Goal: Information Seeking & Learning: Check status

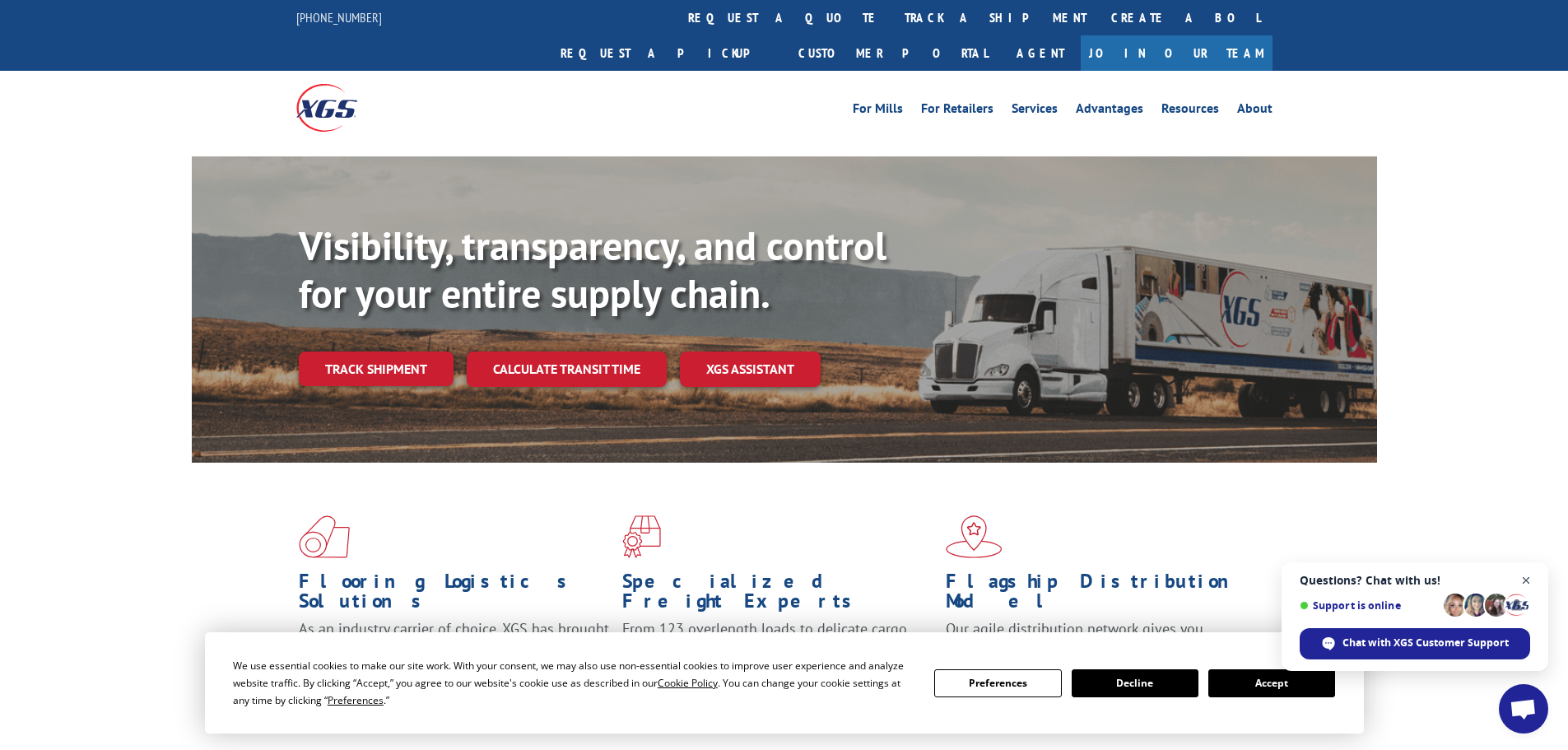
click at [1528, 578] on span "Open chat" at bounding box center [1526, 580] width 21 height 21
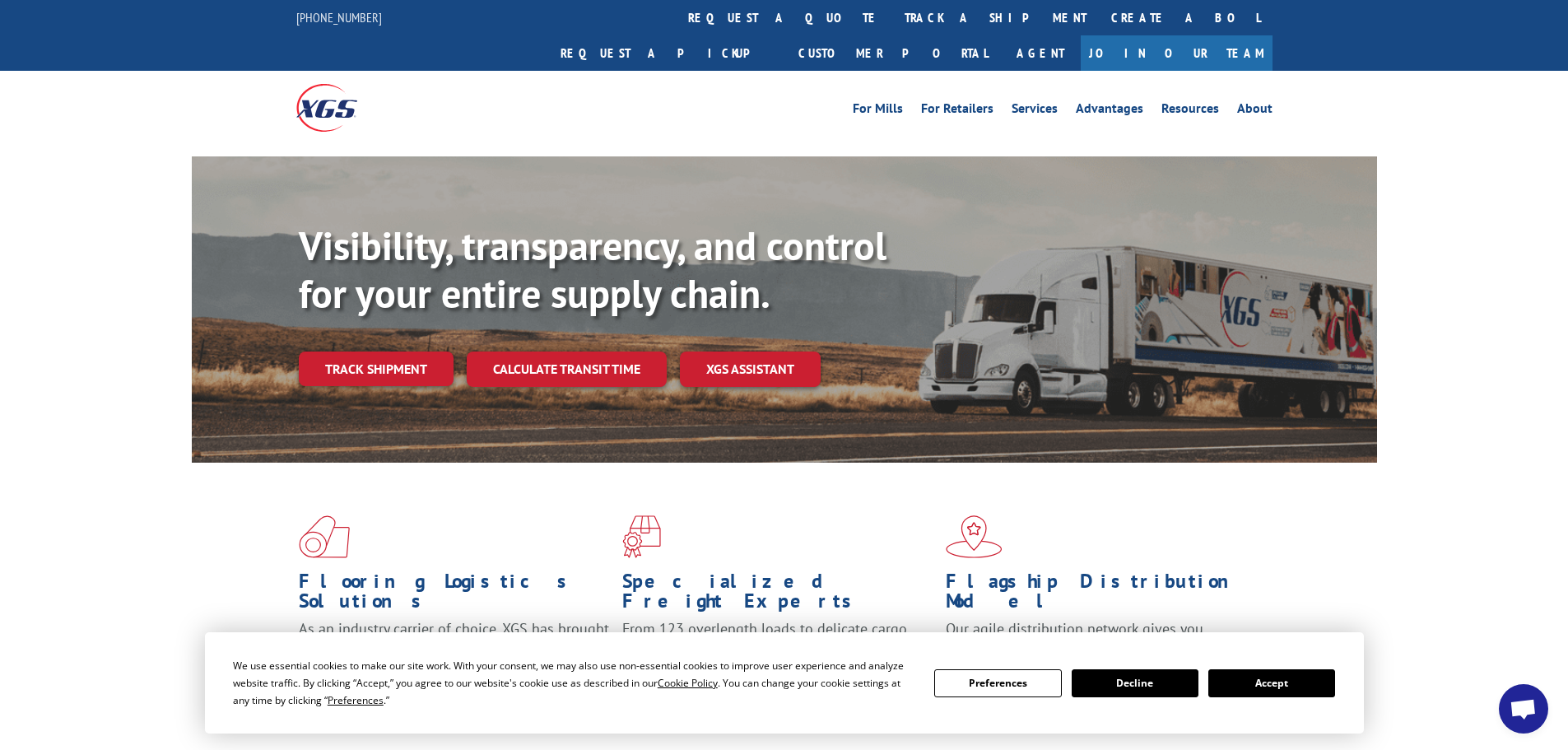
click at [1266, 670] on button "Accept" at bounding box center [1271, 683] width 126 height 28
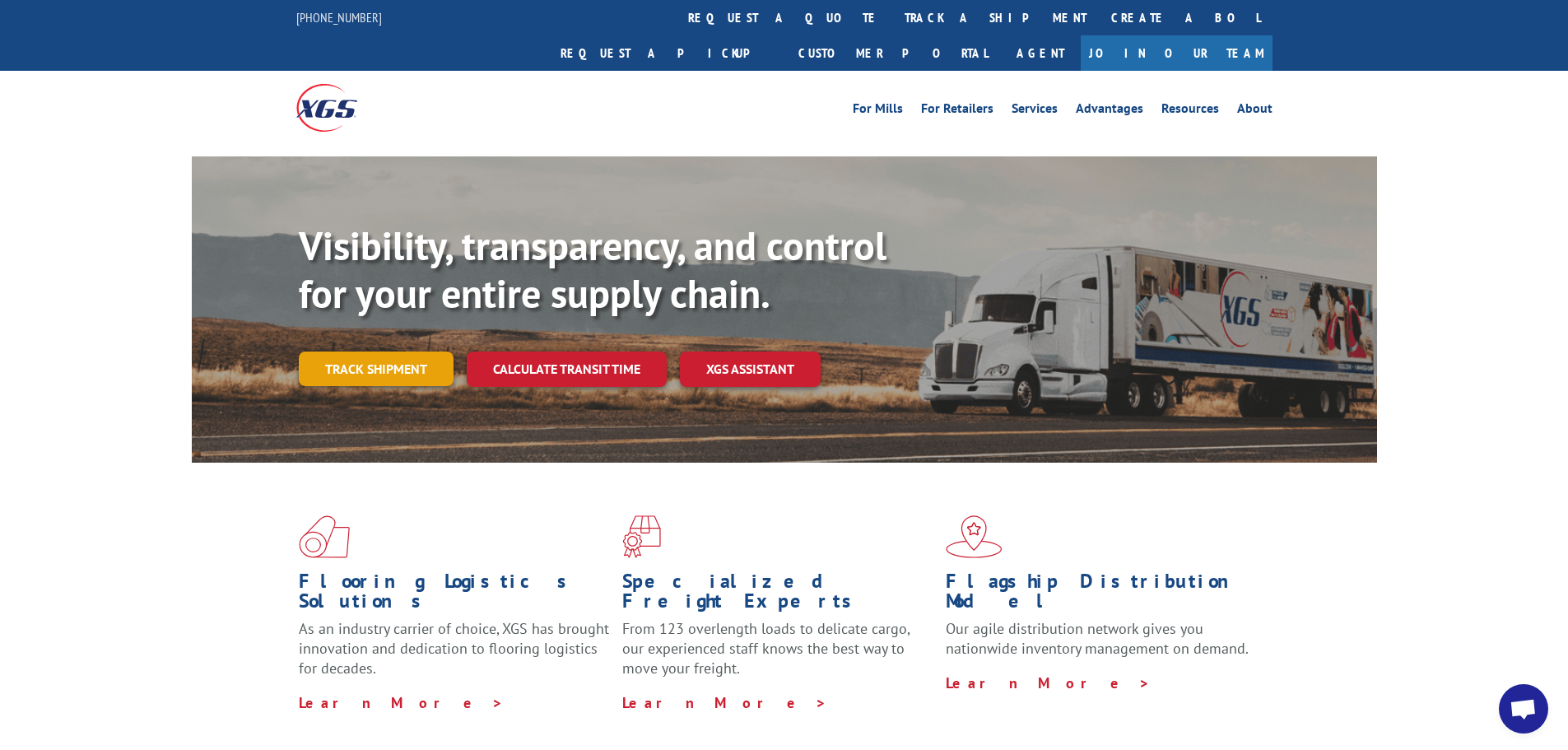
click at [371, 351] on link "Track shipment" at bounding box center [376, 368] width 155 height 35
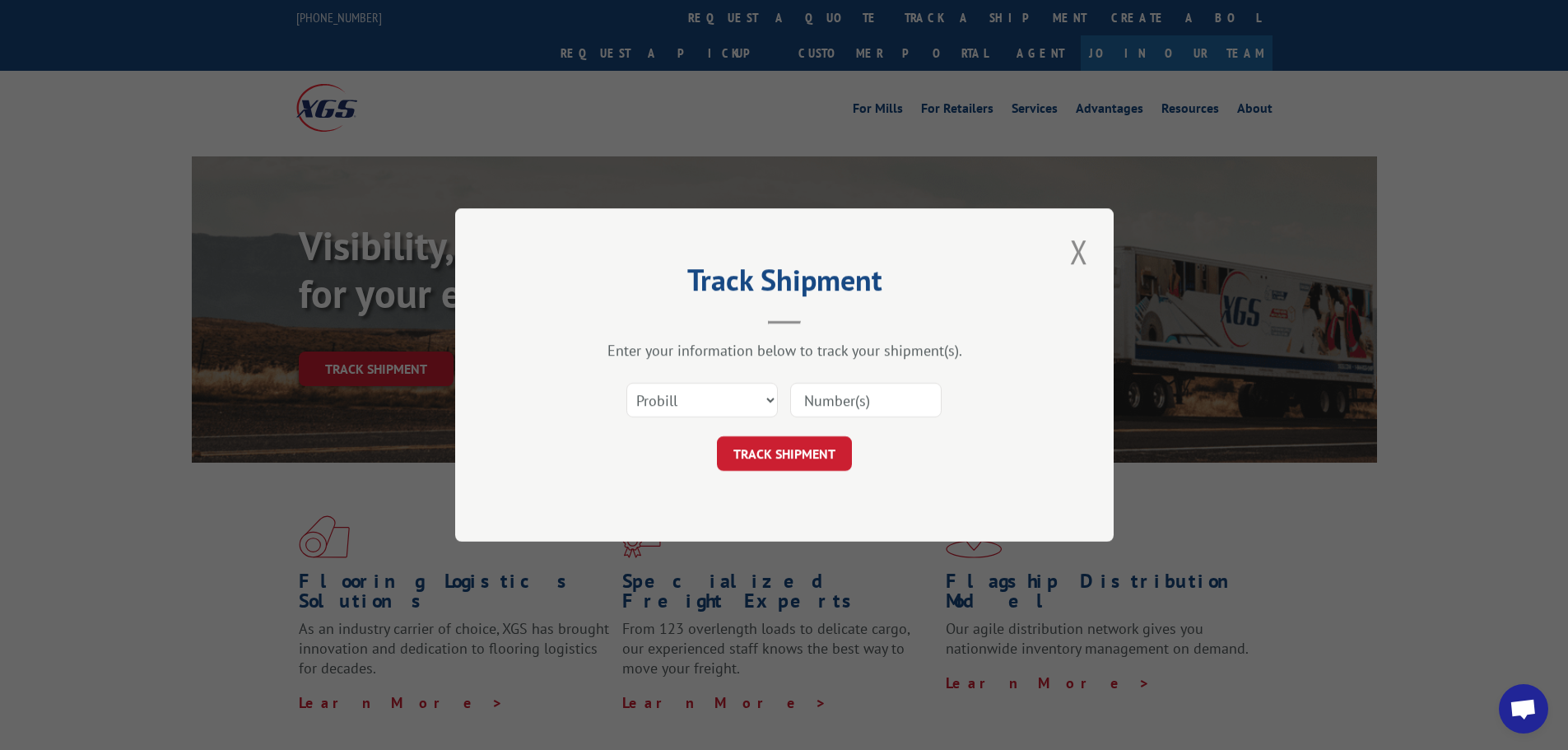
click at [803, 401] on input at bounding box center [865, 400] width 151 height 35
drag, startPoint x: 803, startPoint y: 401, endPoint x: 733, endPoint y: 400, distance: 70.0
click at [733, 400] on select "Select category... Probill BOL PO" at bounding box center [702, 400] width 151 height 35
select select "bol"
click at [626, 383] on select "Select category... Probill BOL PO" at bounding box center [702, 400] width 151 height 35
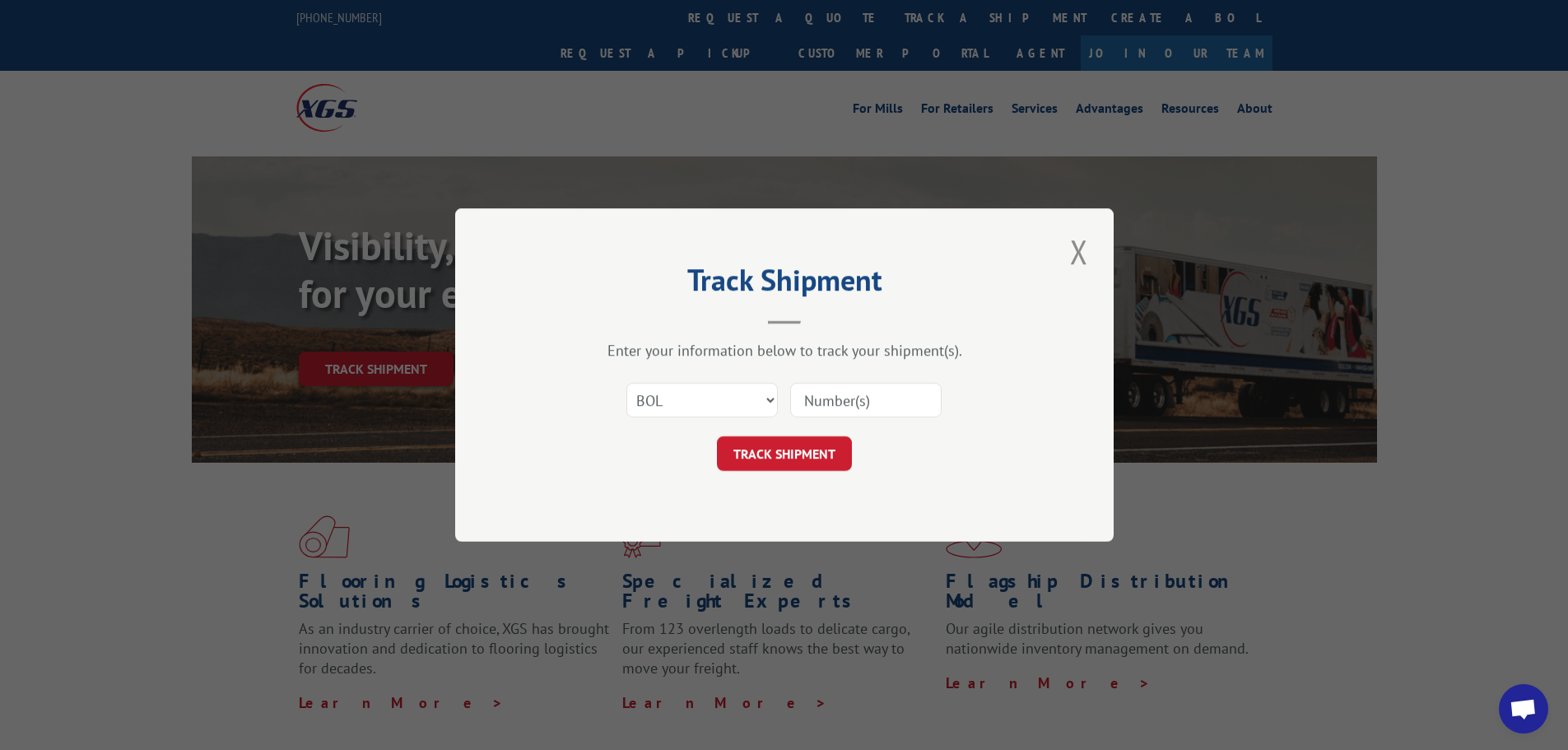
drag, startPoint x: 822, startPoint y: 383, endPoint x: 827, endPoint y: 399, distance: 16.8
click at [824, 387] on input at bounding box center [865, 400] width 151 height 35
paste input "4844044"
type input "4844044"
click button "TRACK SHIPMENT" at bounding box center [784, 453] width 135 height 35
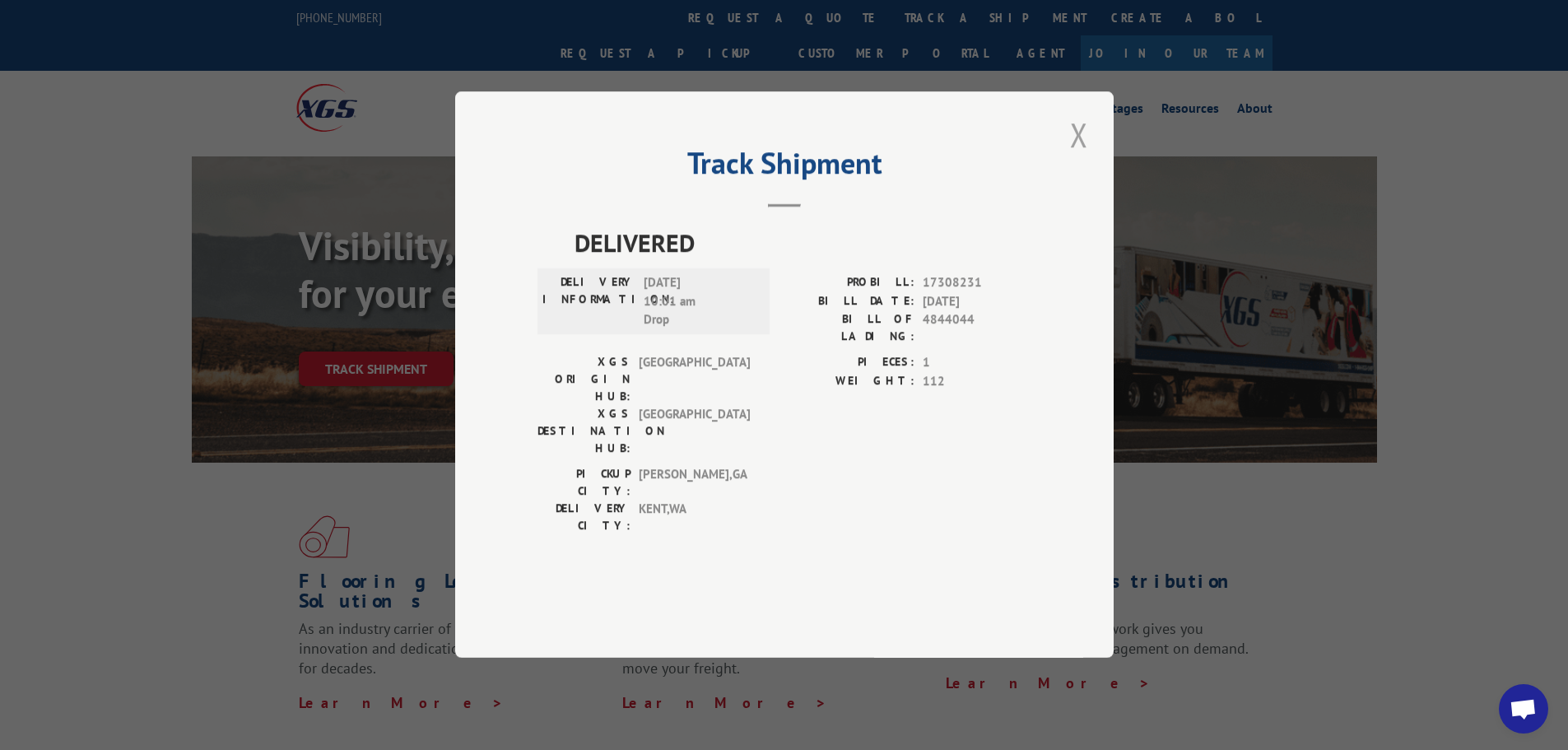
click at [1077, 158] on button "Close modal" at bounding box center [1079, 135] width 28 height 45
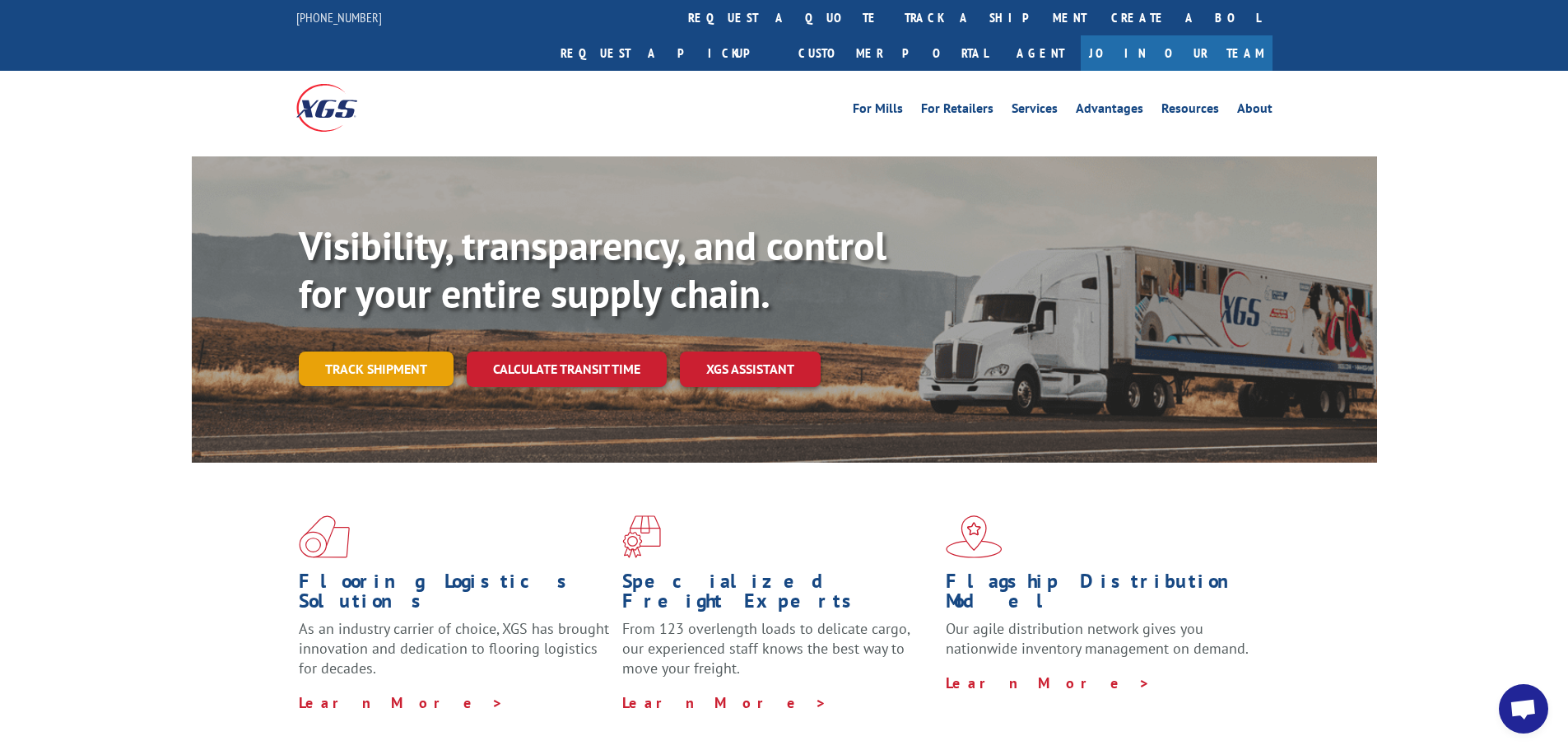
click at [400, 351] on link "Track shipment" at bounding box center [376, 368] width 155 height 35
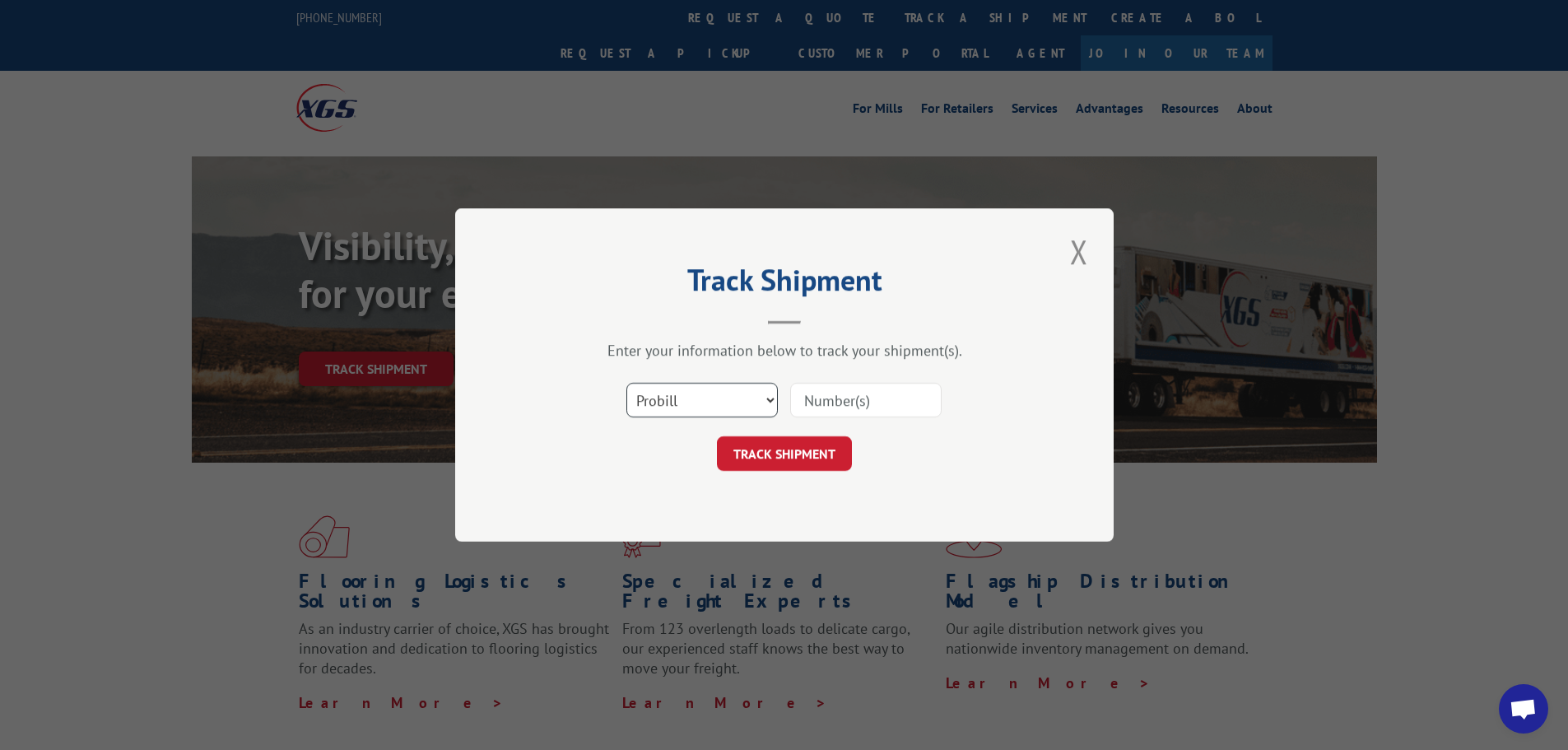
click at [664, 399] on select "Select category... Probill BOL PO" at bounding box center [702, 400] width 151 height 35
select select "bol"
click at [626, 383] on select "Select category... Probill BOL PO" at bounding box center [702, 400] width 151 height 35
click at [828, 400] on input at bounding box center [865, 400] width 151 height 35
paste input "5951847"
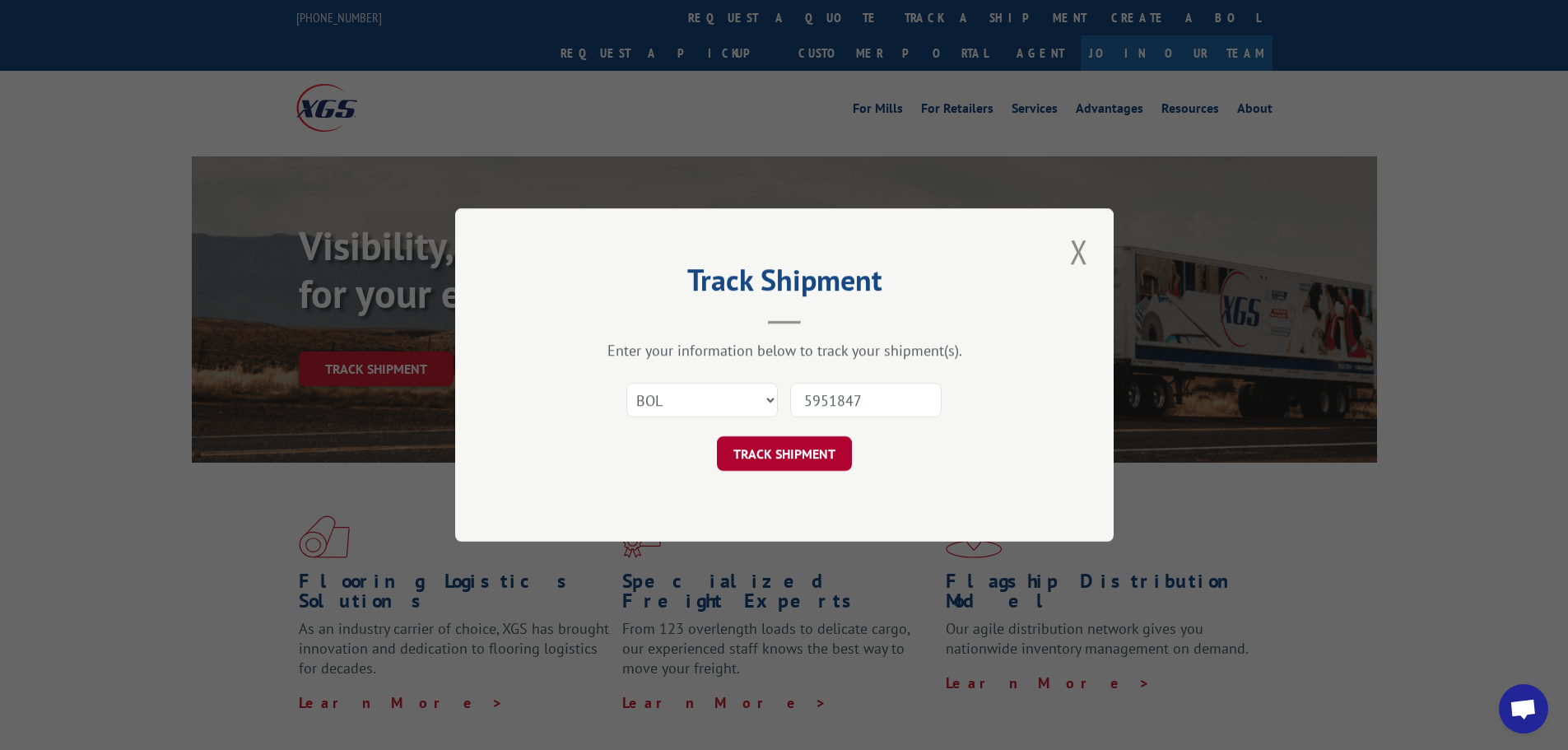
type input "5951847"
click at [845, 455] on button "TRACK SHIPMENT" at bounding box center [784, 453] width 135 height 35
